Goal: Information Seeking & Learning: Understand process/instructions

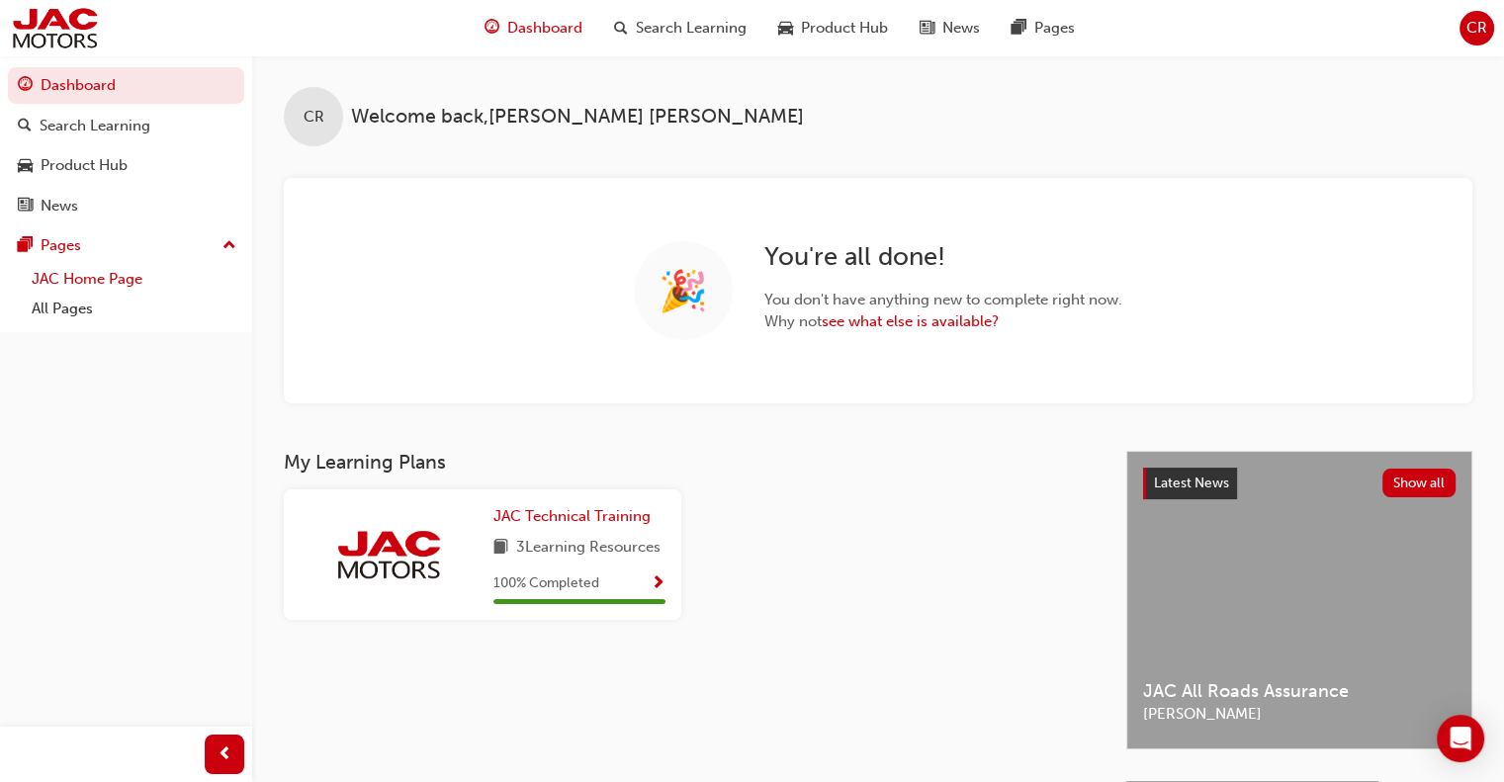
click at [97, 281] on link "JAC Home Page" at bounding box center [134, 279] width 221 height 31
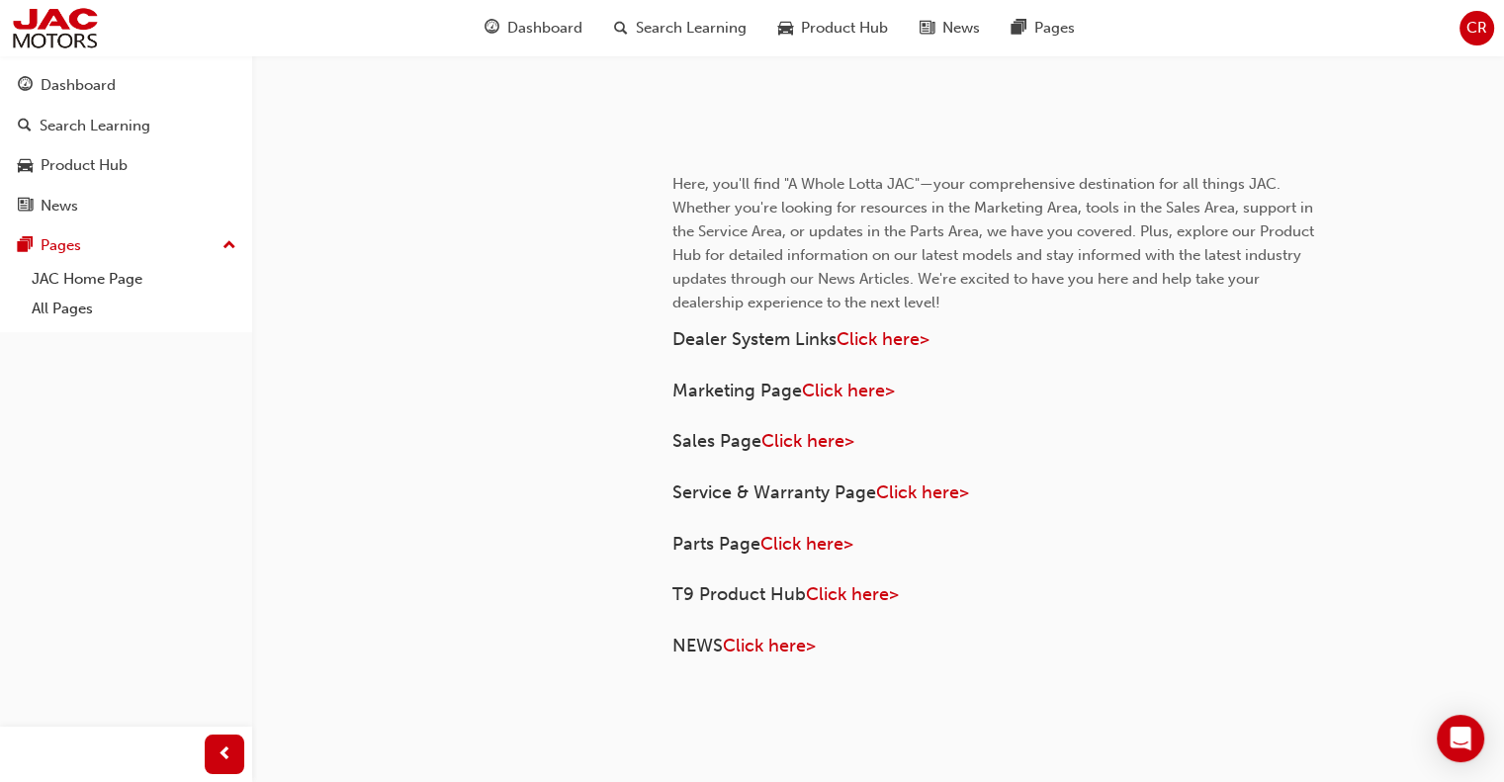
scroll to position [771, 0]
click at [74, 305] on link "All Pages" at bounding box center [134, 309] width 221 height 31
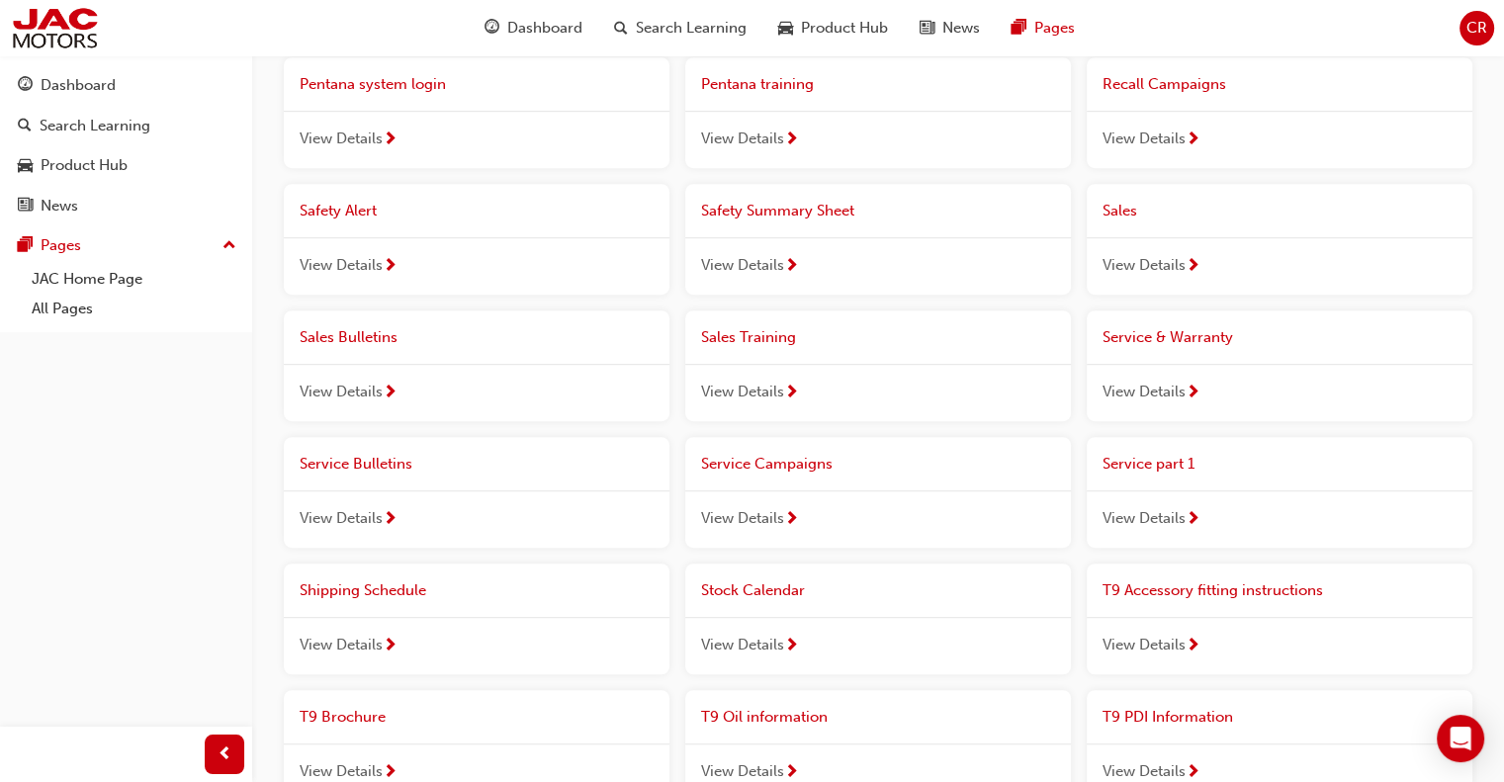
scroll to position [1013, 0]
click at [1166, 632] on span "View Details" at bounding box center [1144, 643] width 83 height 23
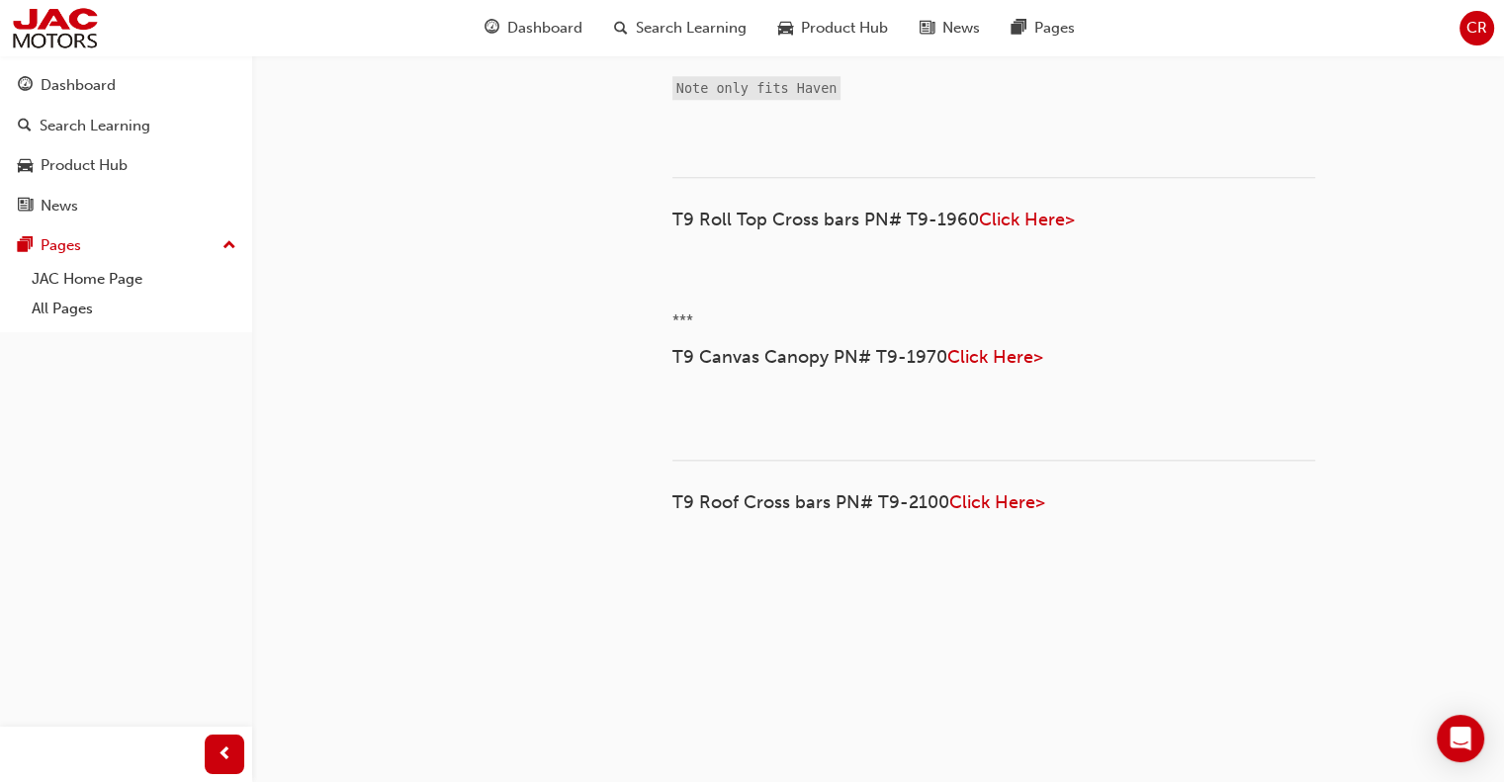
scroll to position [4980, 0]
click at [1206, 46] on span "Click Here>﻿" at bounding box center [1225, 36] width 96 height 22
